Goal: Go to known website: Go to known website

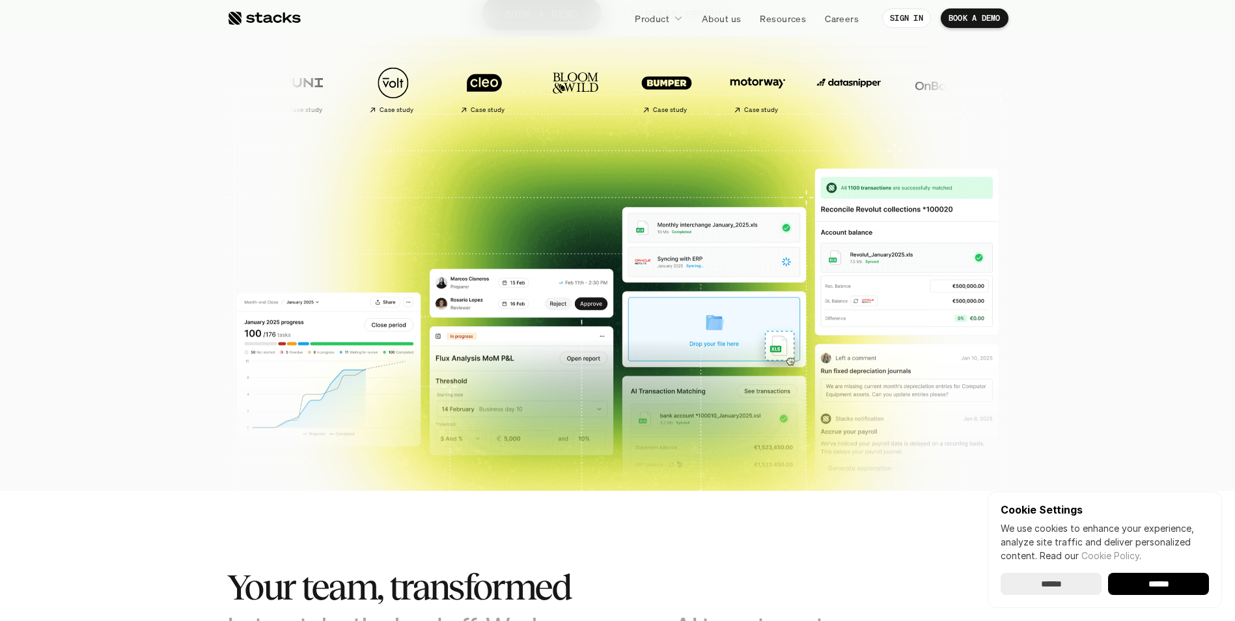
scroll to position [456, 0]
